Goal: Information Seeking & Learning: Learn about a topic

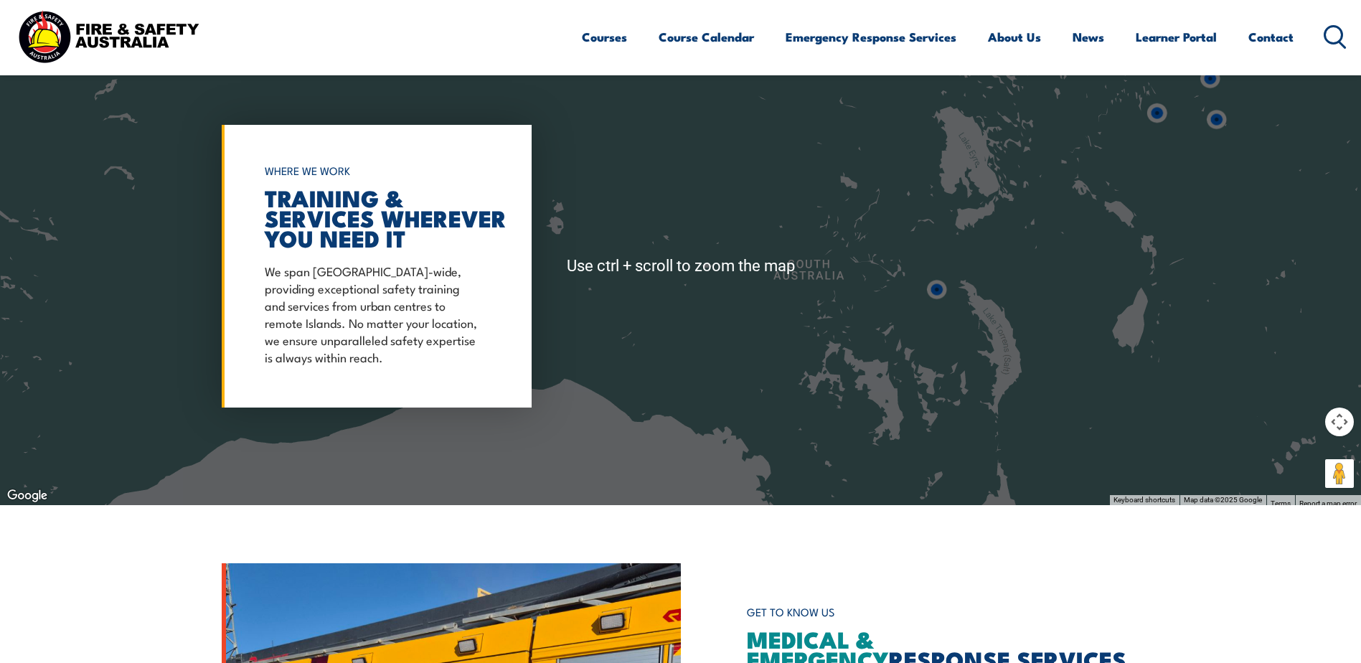
scroll to position [1220, 0]
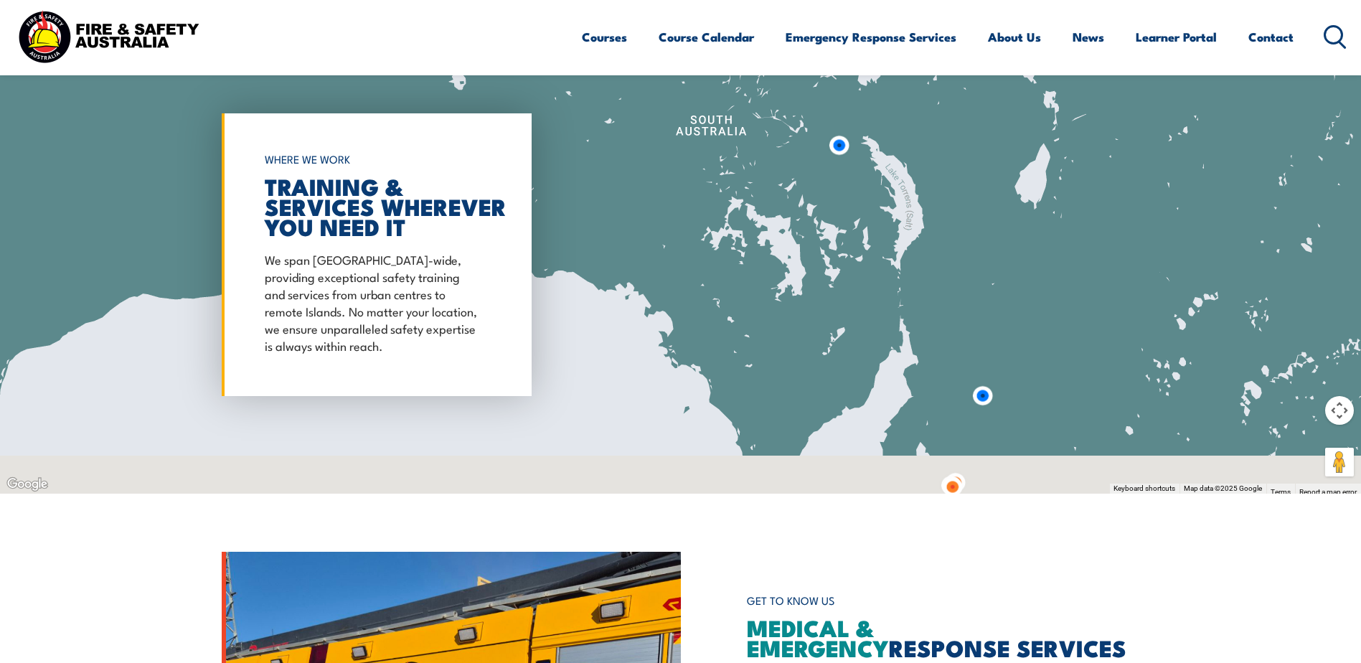
drag, startPoint x: 992, startPoint y: 352, endPoint x: 925, endPoint y: 202, distance: 164.8
click at [928, 207] on div at bounding box center [680, 255] width 1361 height 478
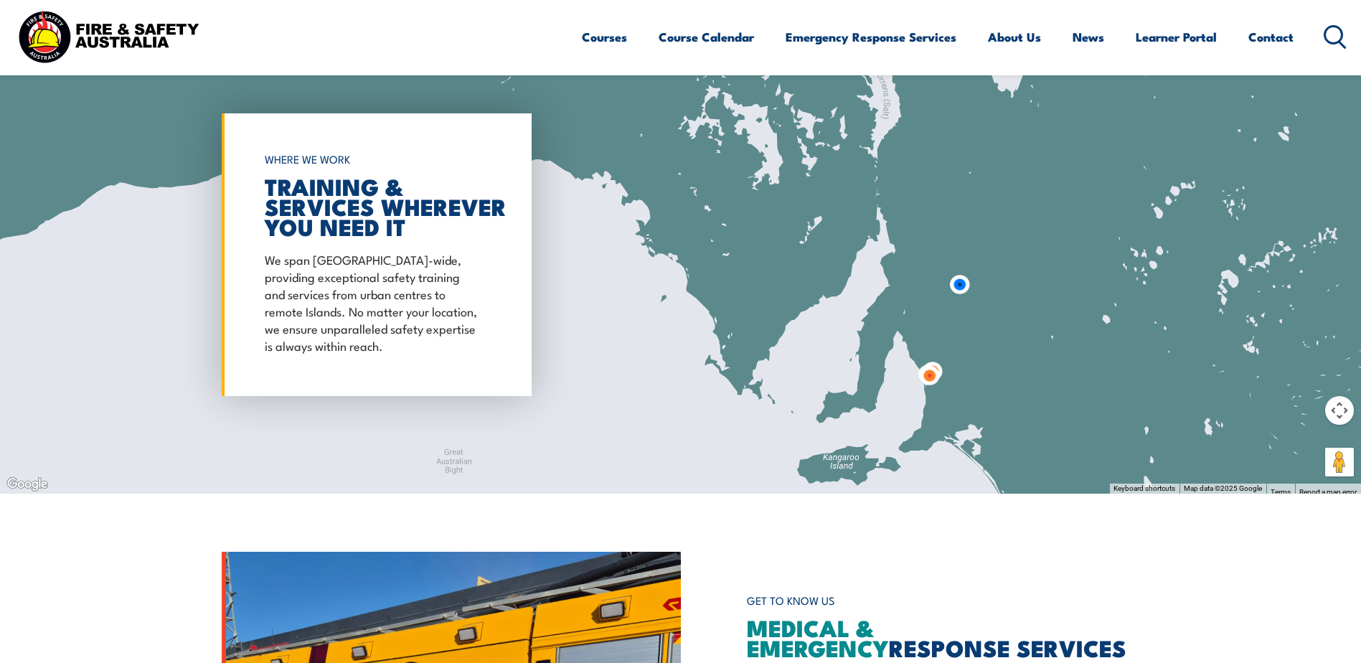
drag, startPoint x: 974, startPoint y: 395, endPoint x: 920, endPoint y: 268, distance: 137.9
click at [920, 268] on div at bounding box center [680, 255] width 1361 height 478
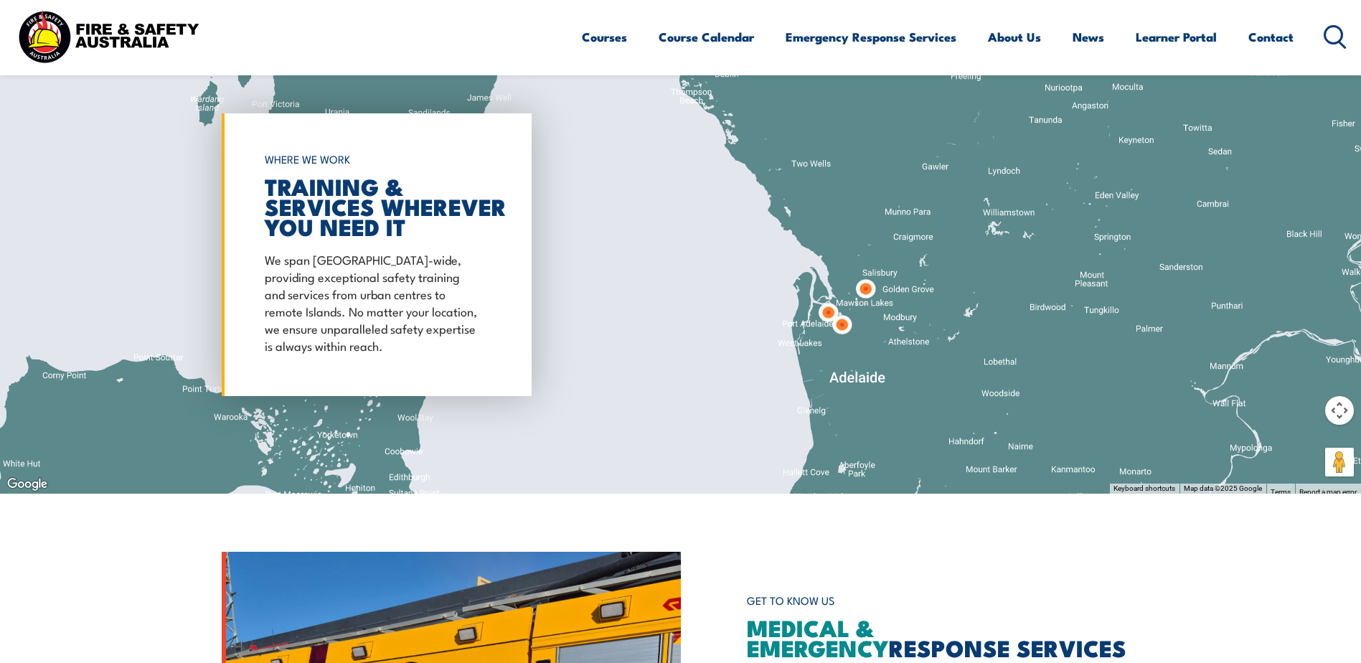
drag, startPoint x: 874, startPoint y: 413, endPoint x: 884, endPoint y: 345, distance: 68.9
click at [879, 354] on div at bounding box center [680, 255] width 1361 height 478
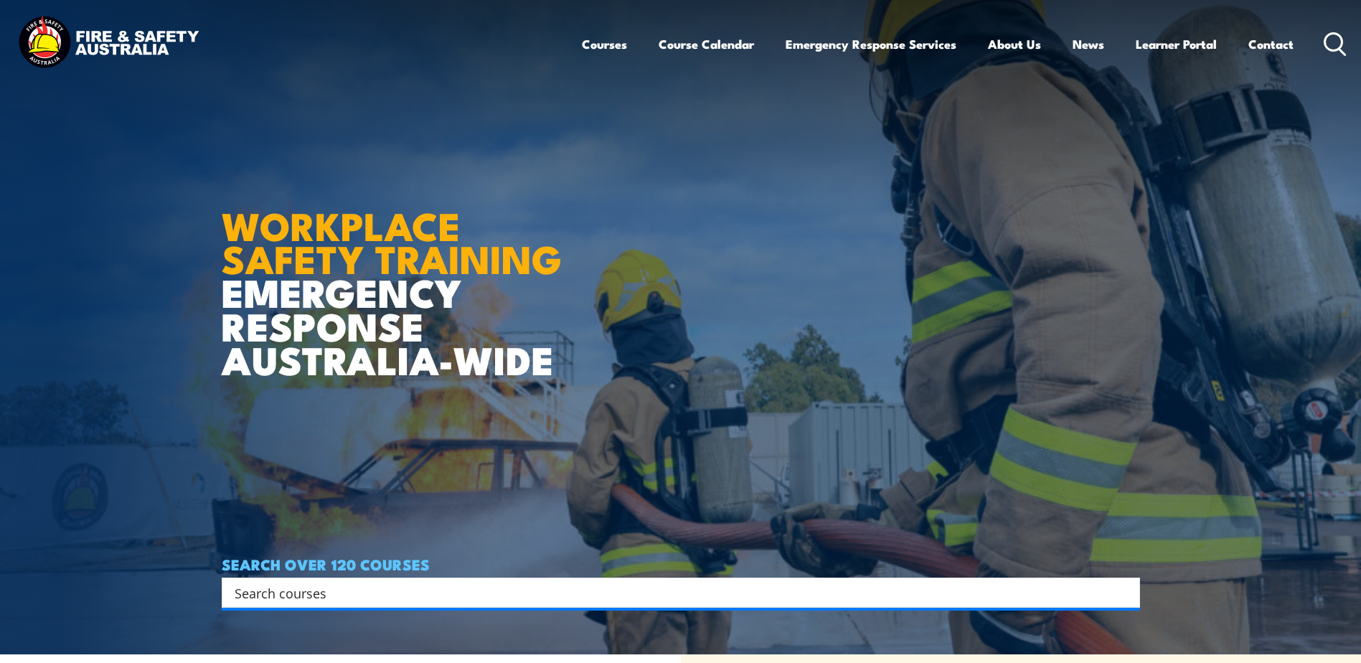
scroll to position [0, 0]
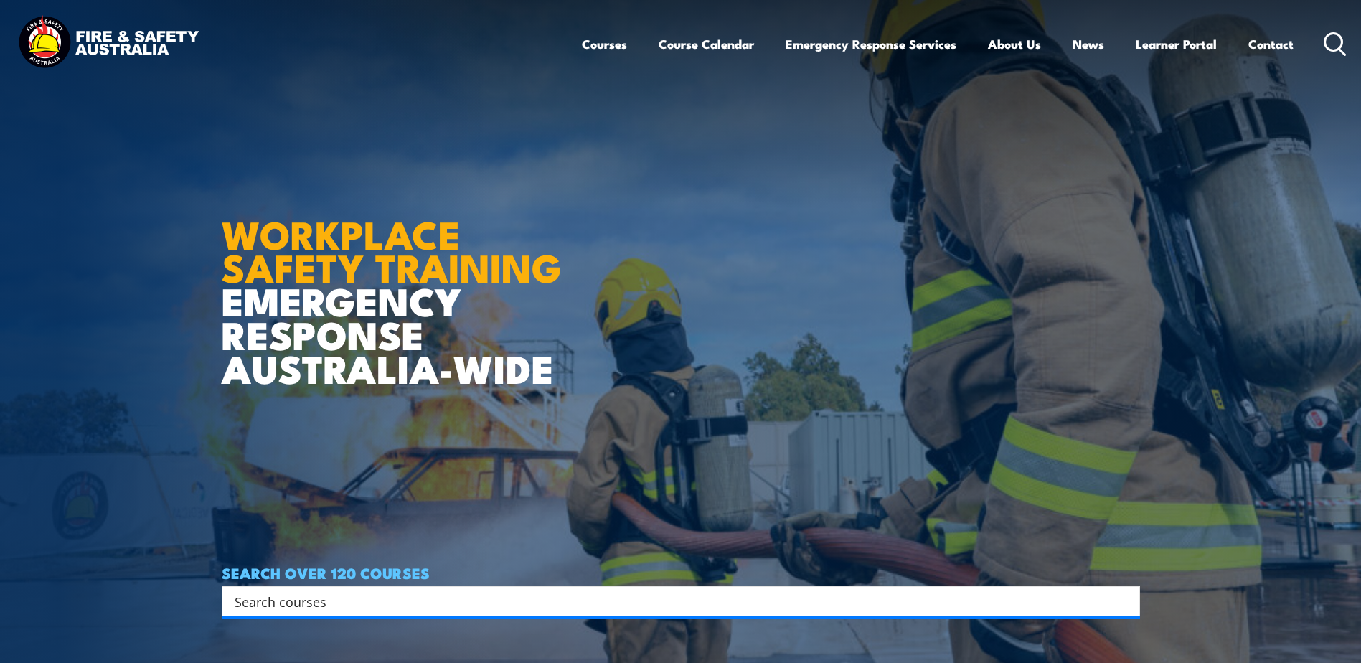
click at [353, 593] on input "Search input" at bounding box center [672, 601] width 874 height 22
type input "fire warden"
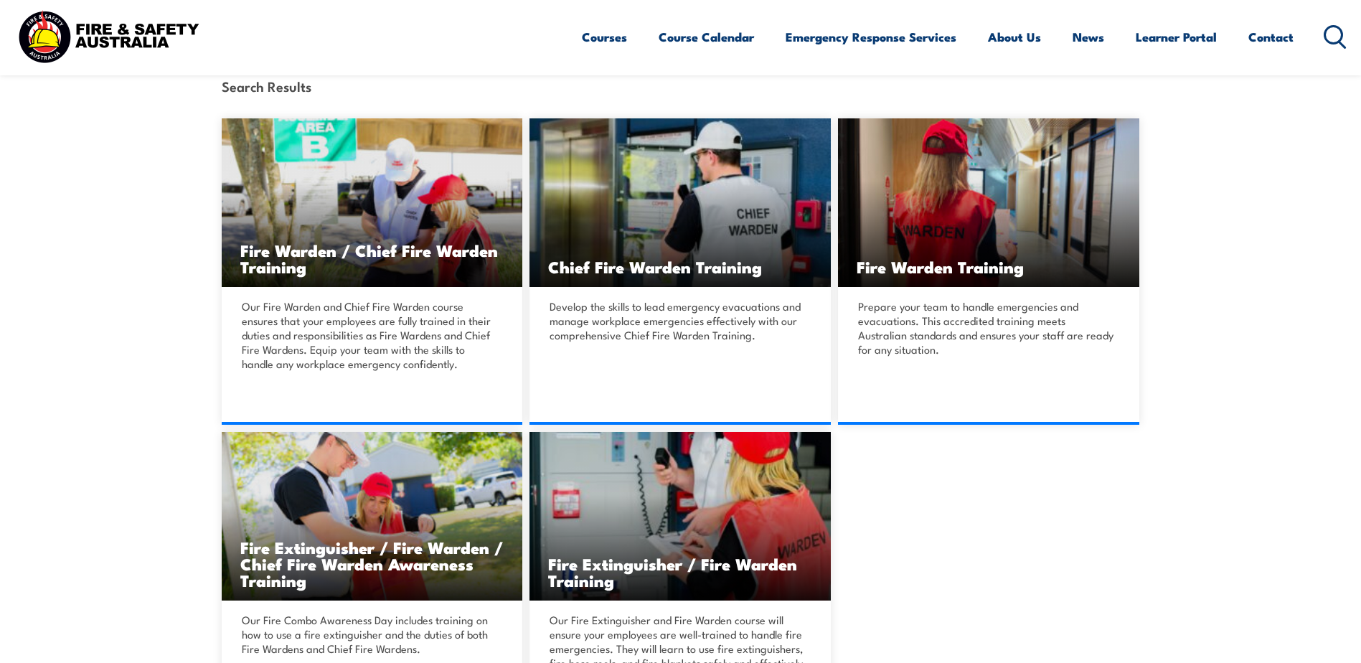
scroll to position [359, 0]
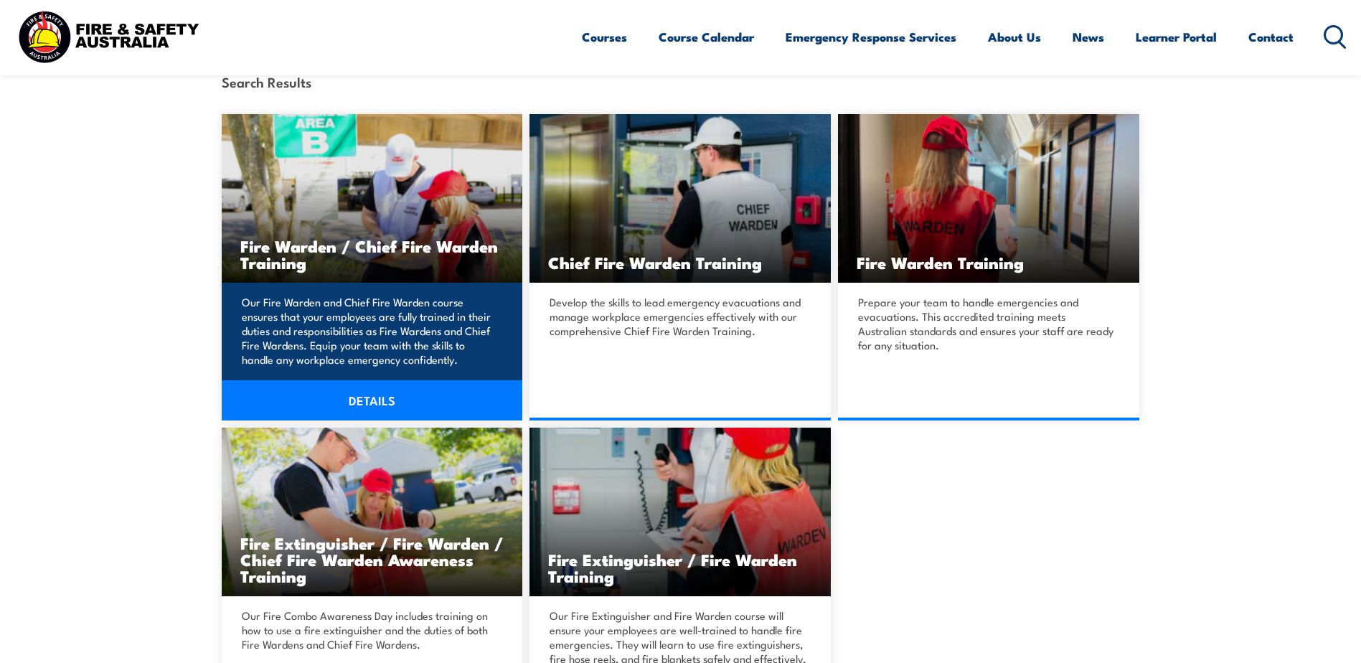
click at [355, 211] on img at bounding box center [372, 198] width 301 height 169
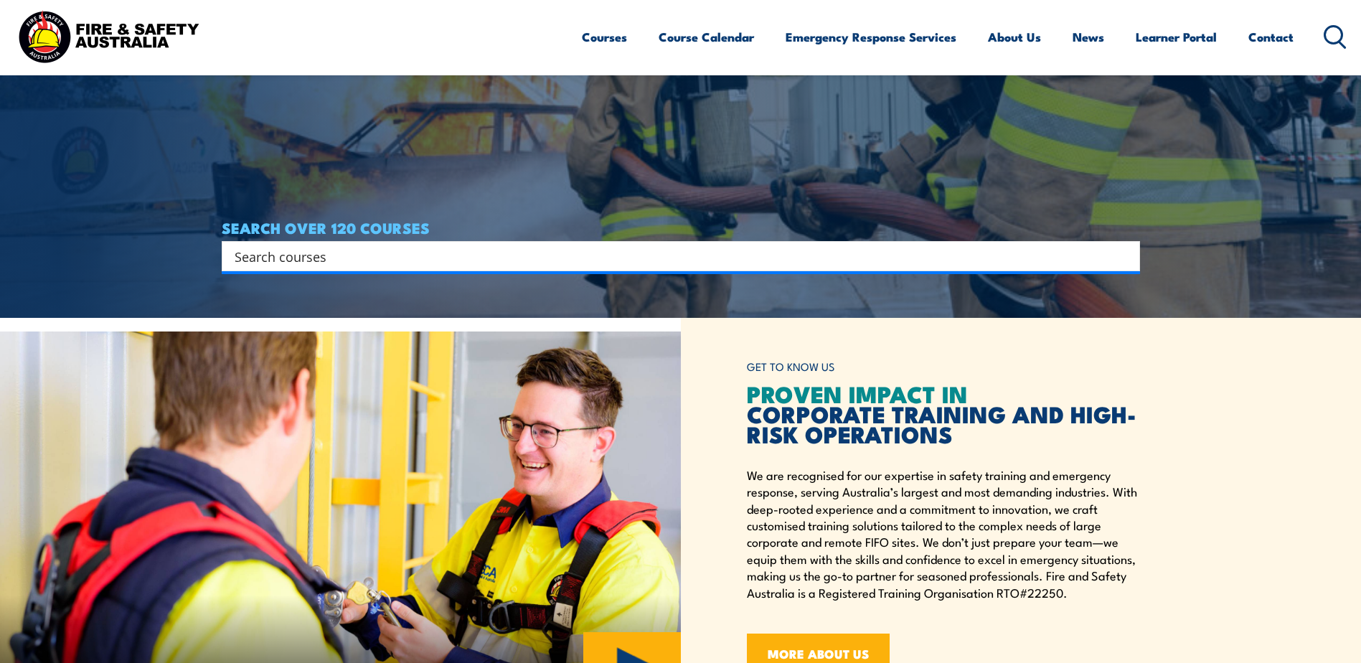
scroll to position [430, 0]
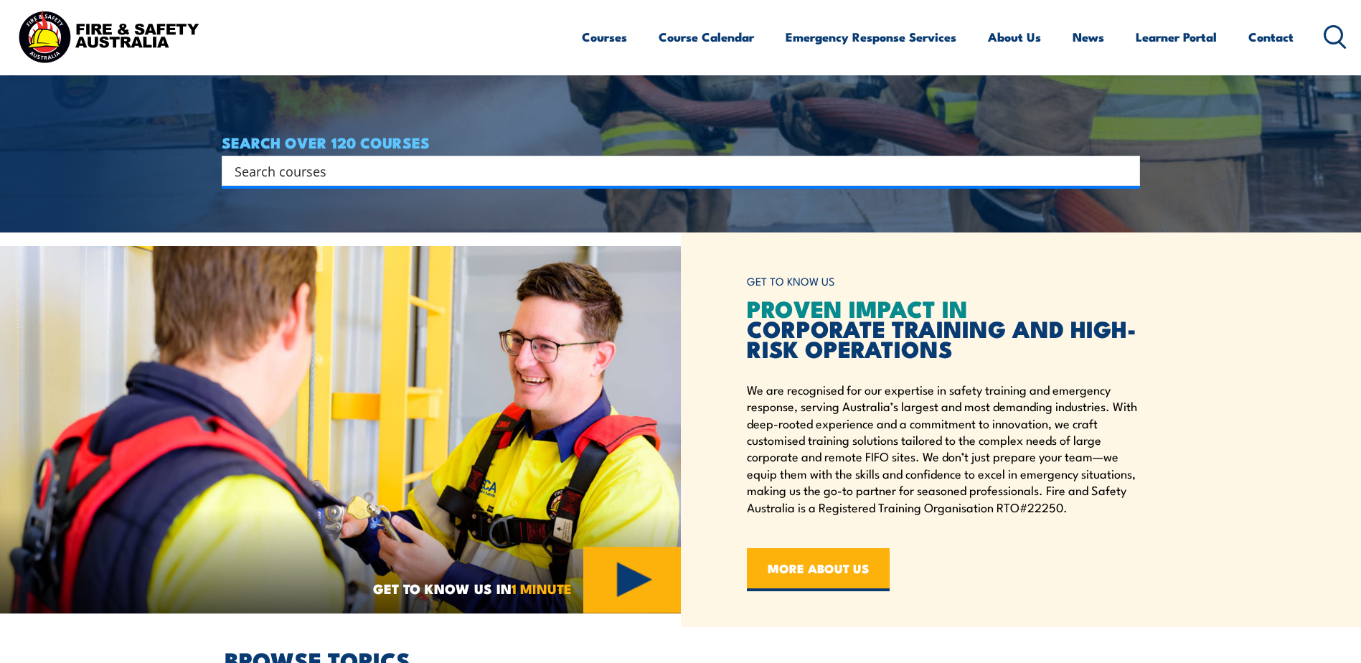
click at [404, 169] on input "Search input" at bounding box center [672, 171] width 874 height 22
type input "fire warden"
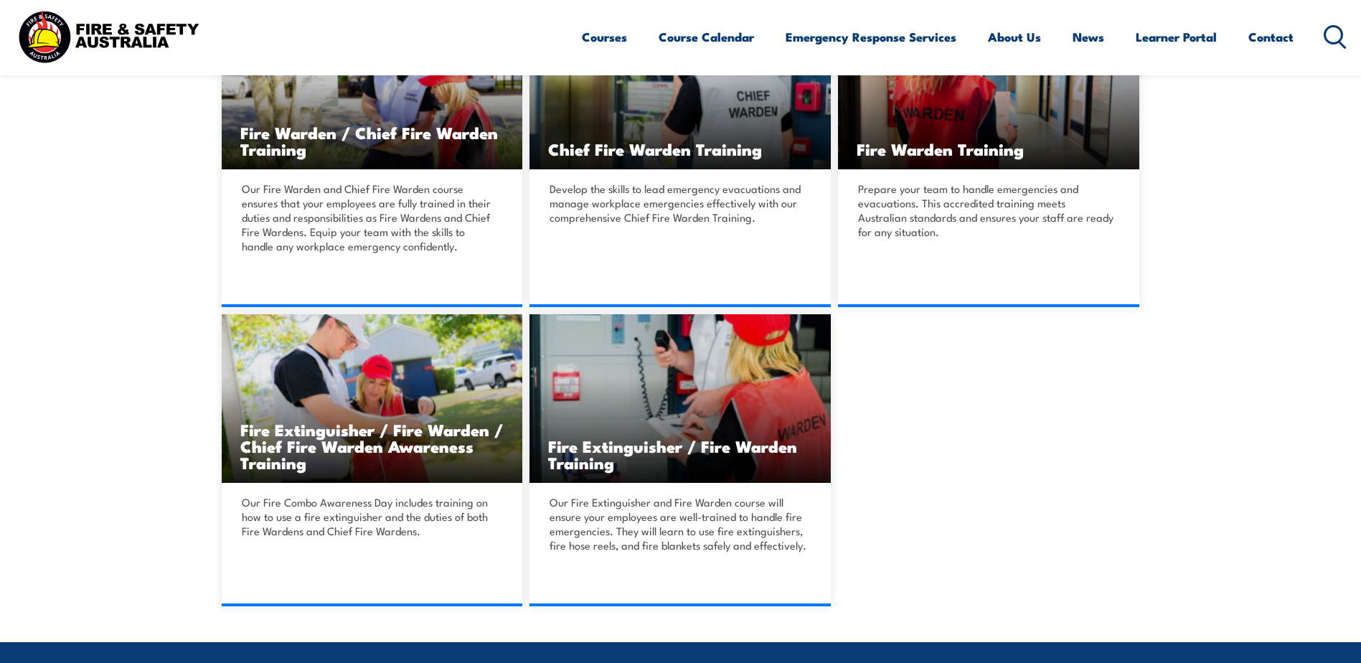
scroll to position [430, 0]
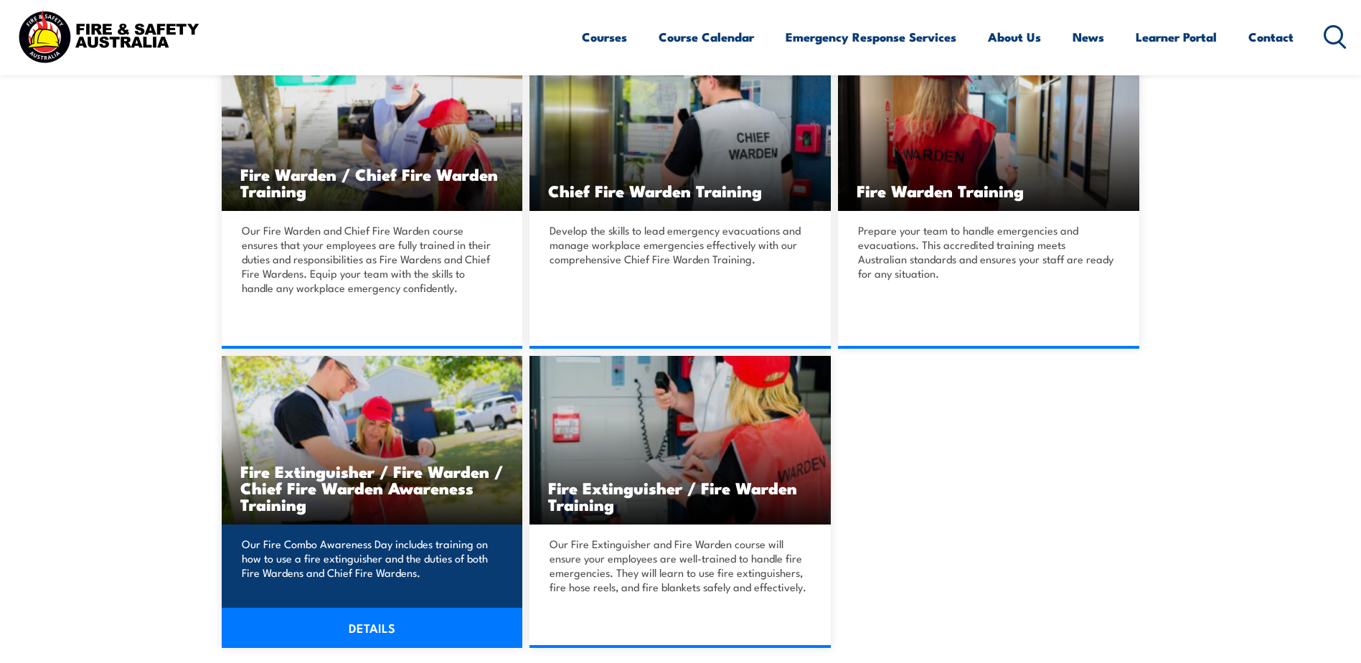
click at [353, 435] on img at bounding box center [372, 440] width 301 height 169
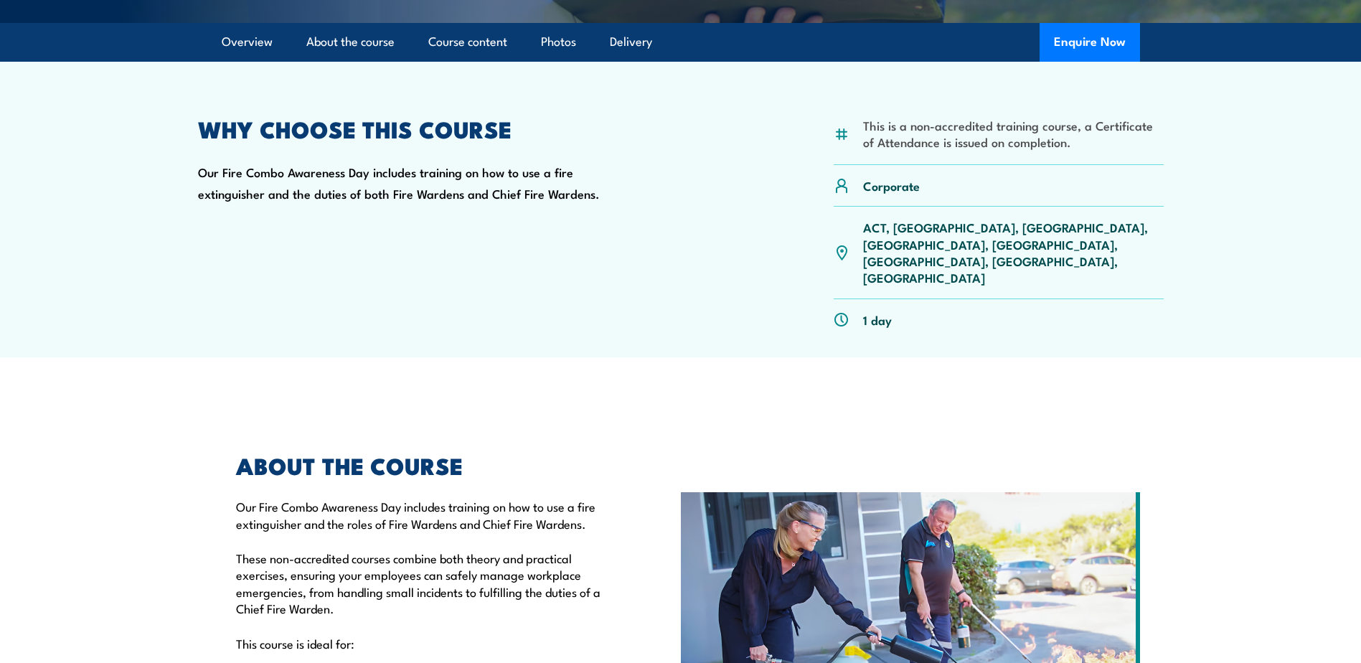
scroll to position [143, 0]
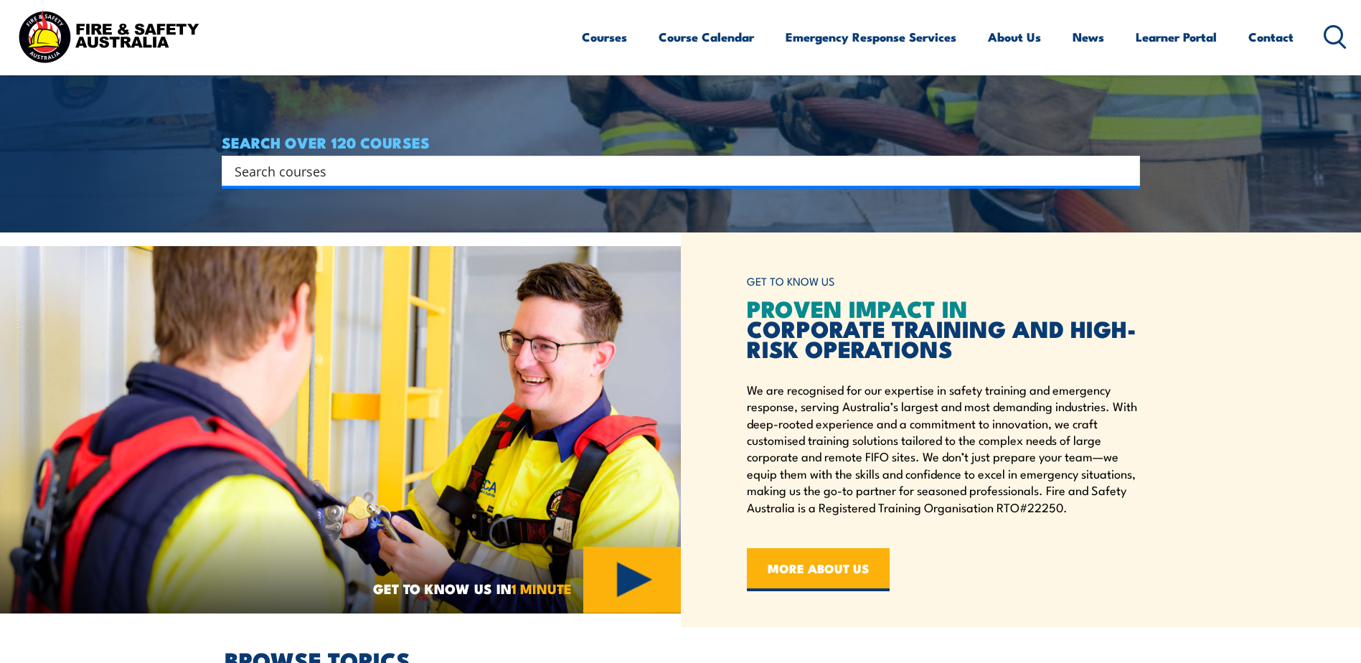
click at [316, 171] on input "Search input" at bounding box center [672, 171] width 874 height 22
type input "warden"
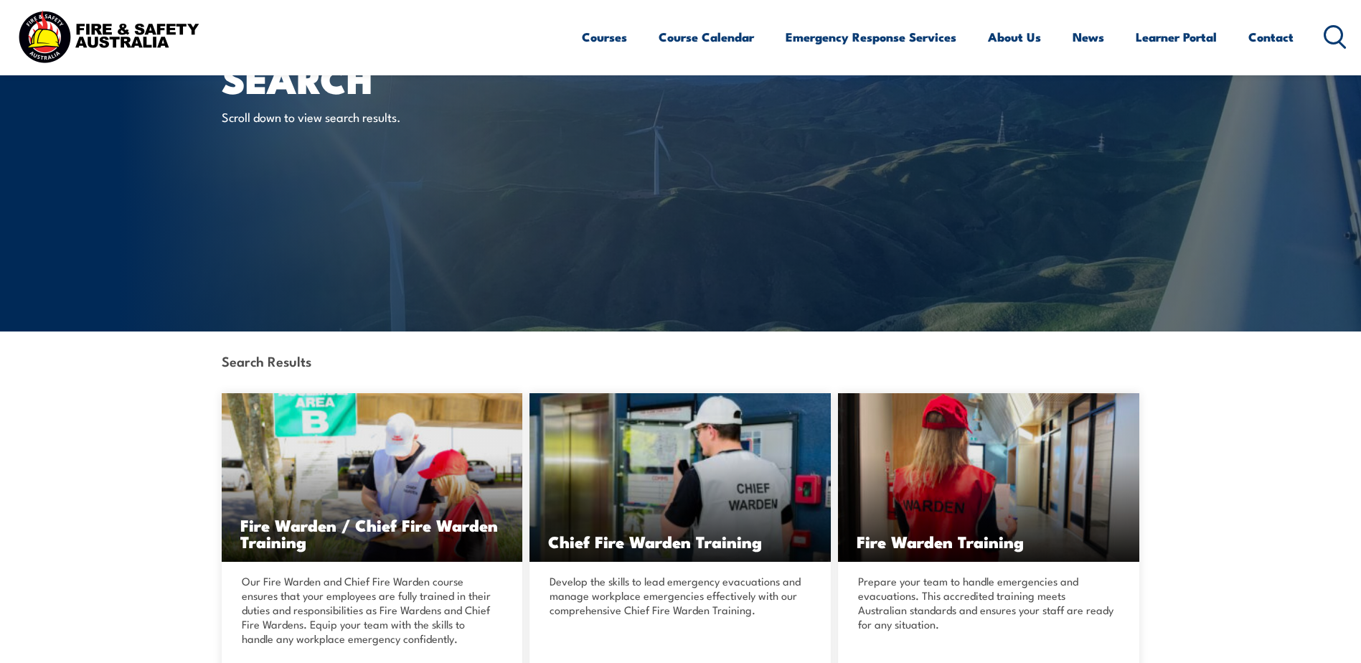
scroll to position [287, 0]
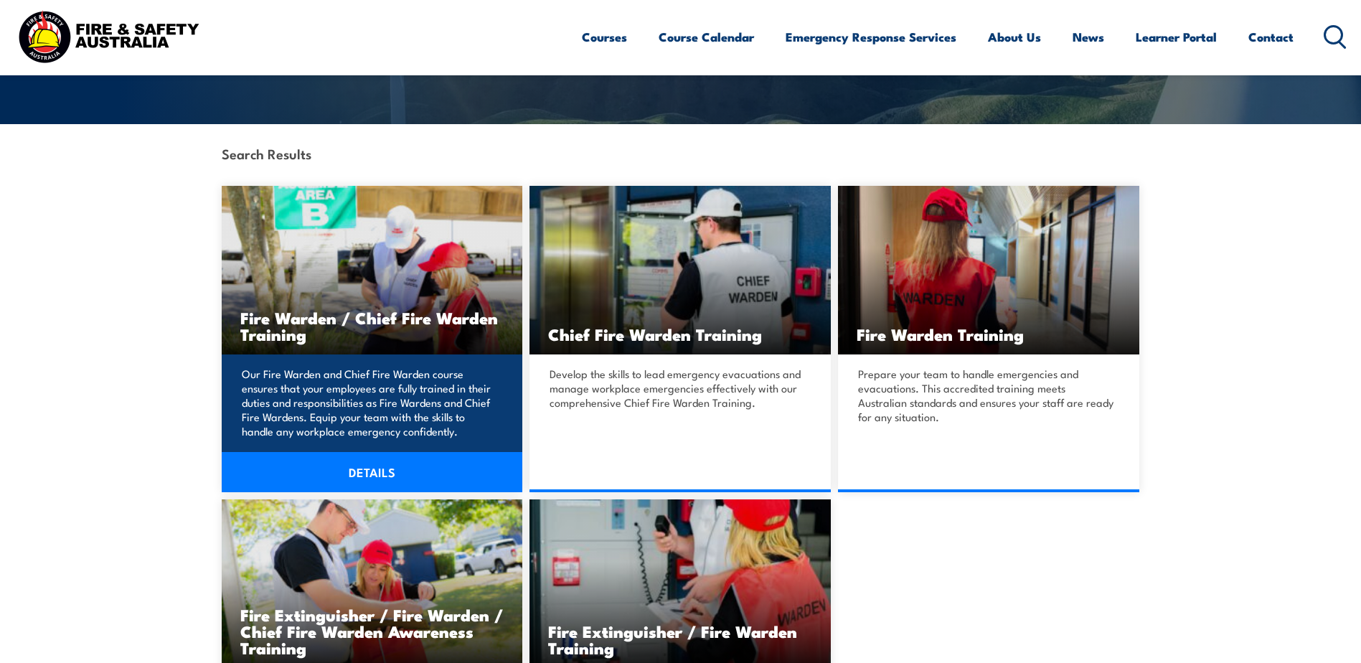
click at [384, 259] on img at bounding box center [372, 270] width 301 height 169
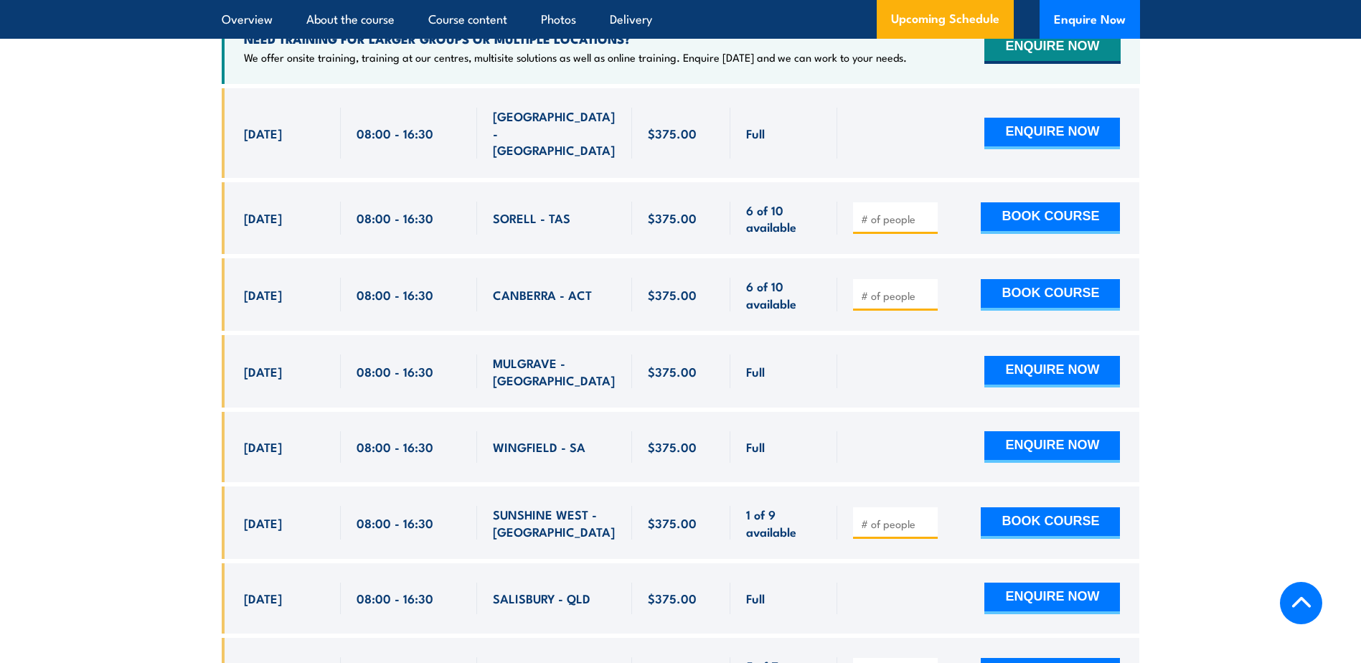
scroll to position [2439, 0]
